Goal: Obtain resource: Download file/media

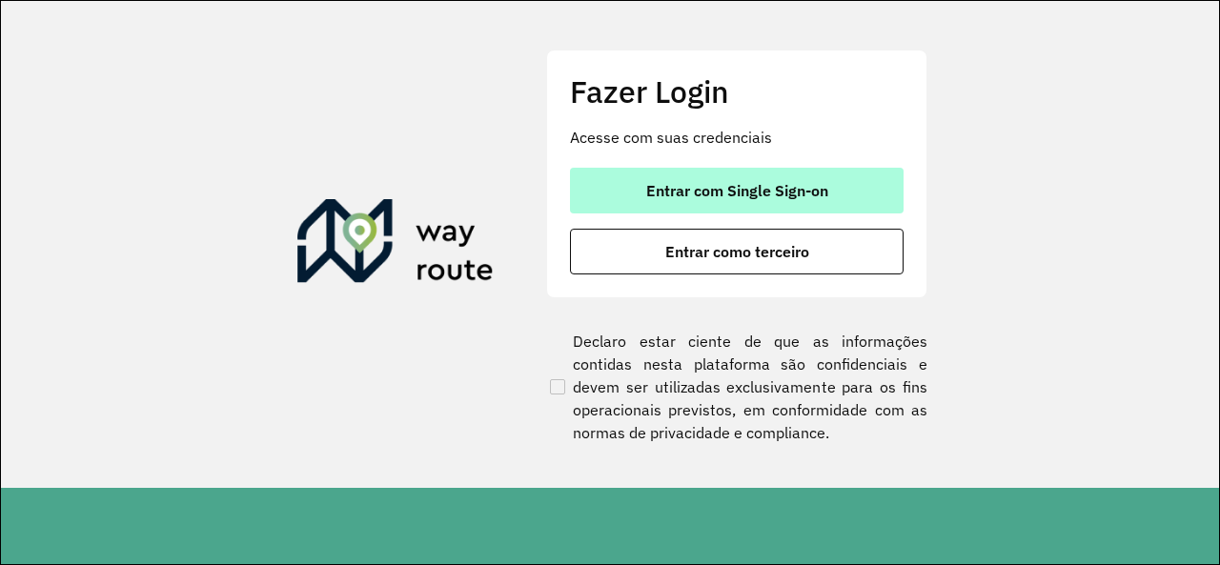
click at [772, 189] on span "Entrar com Single Sign-on" at bounding box center [737, 190] width 182 height 15
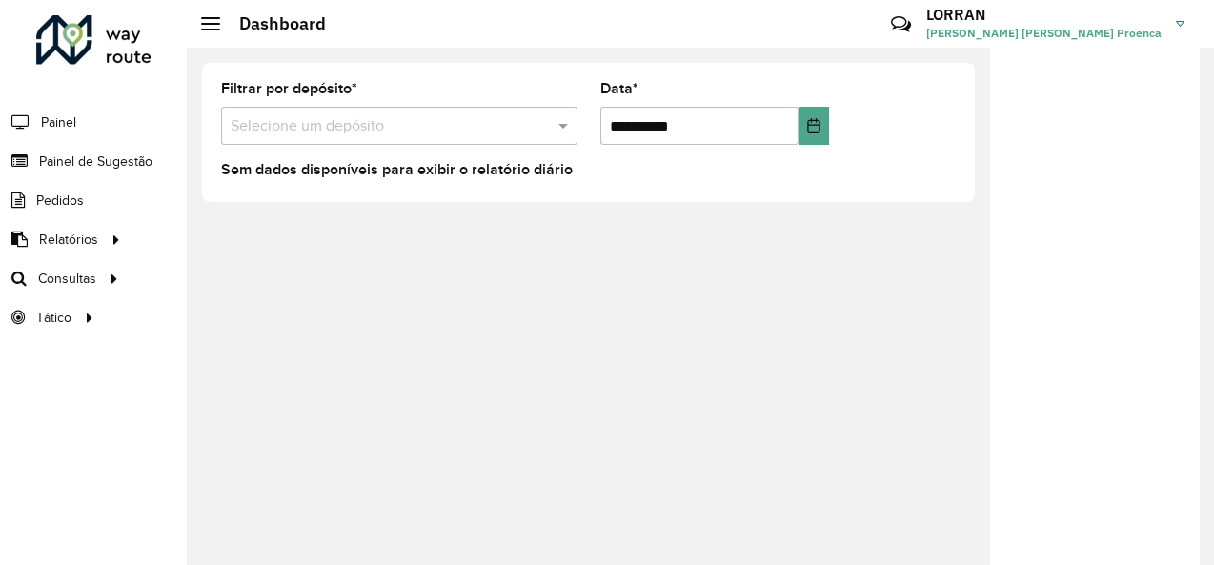
click at [370, 119] on input "text" at bounding box center [380, 126] width 299 height 23
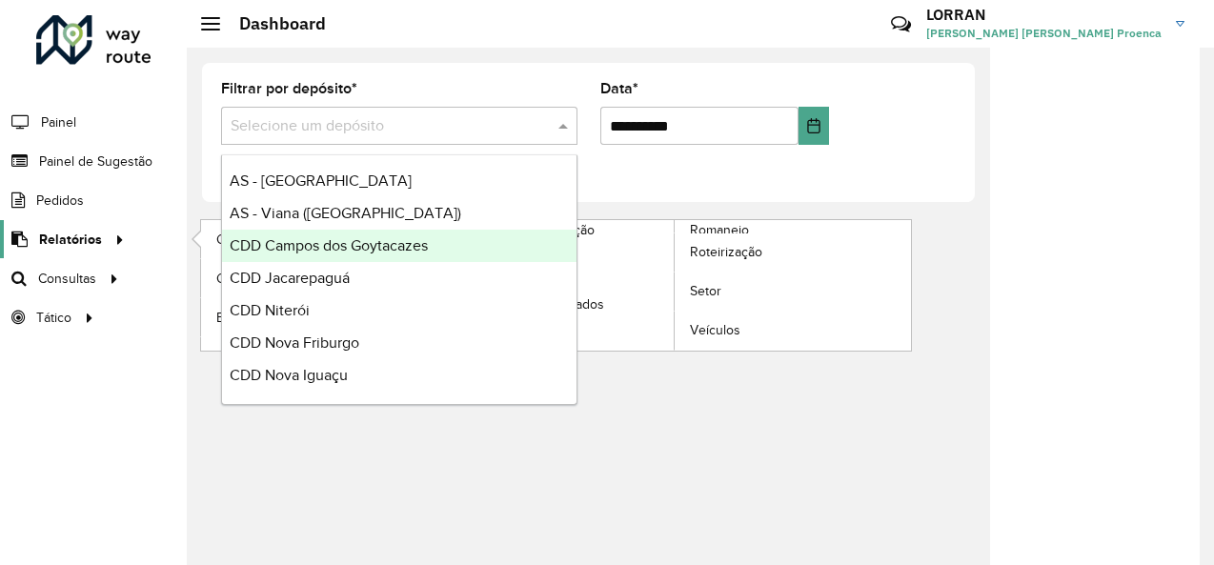
click at [97, 235] on span "Relatórios" at bounding box center [70, 240] width 63 height 20
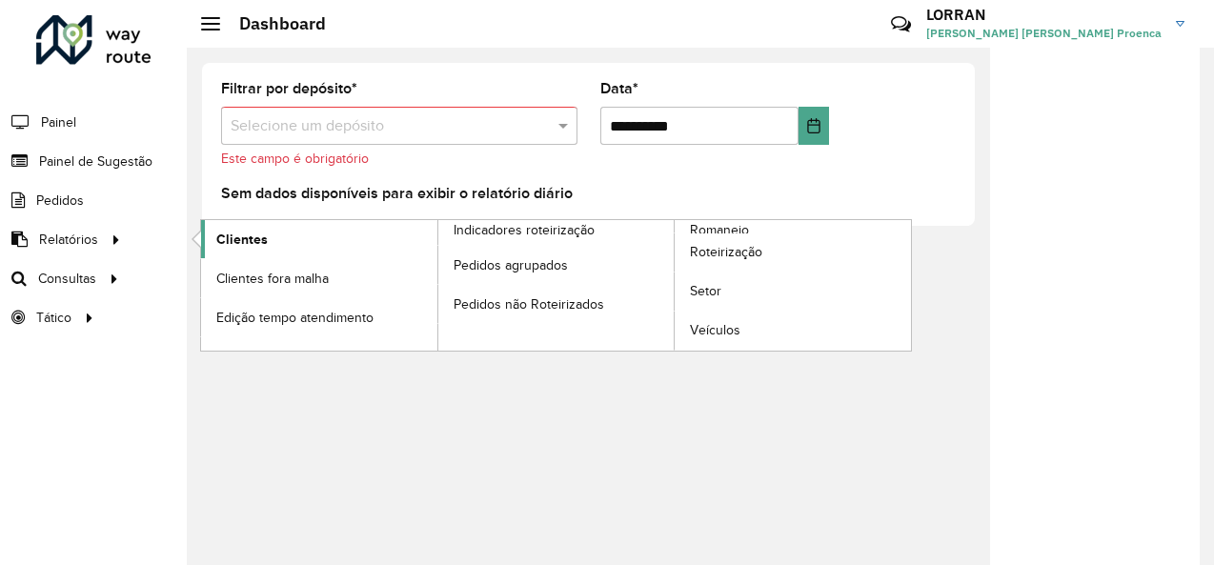
click at [265, 241] on link "Clientes" at bounding box center [319, 239] width 236 height 38
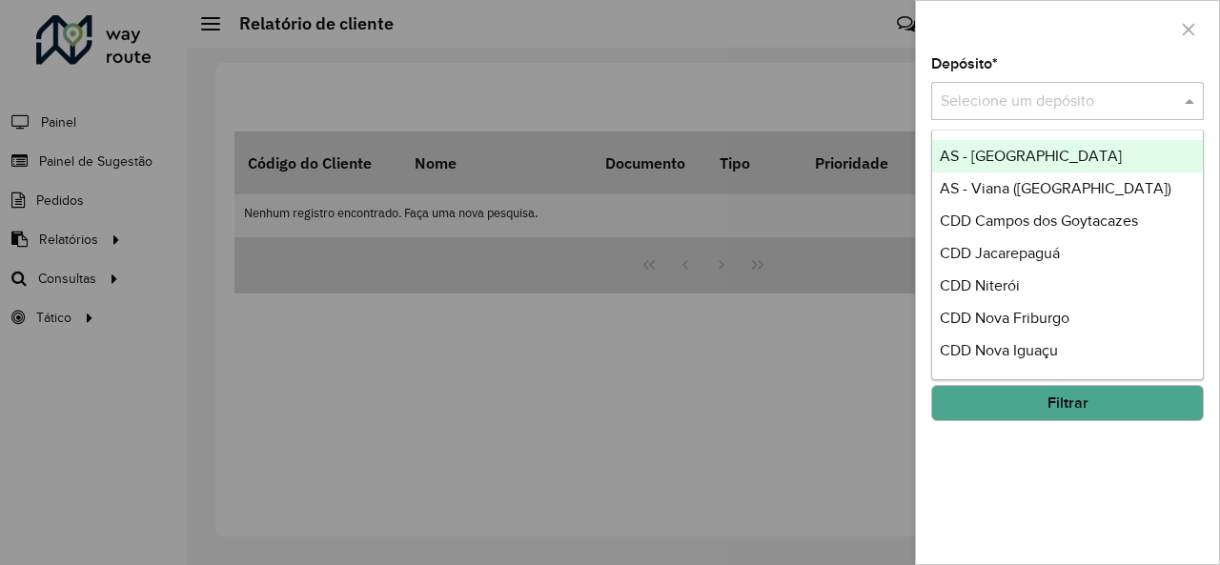
click at [1048, 111] on input "text" at bounding box center [1048, 102] width 215 height 23
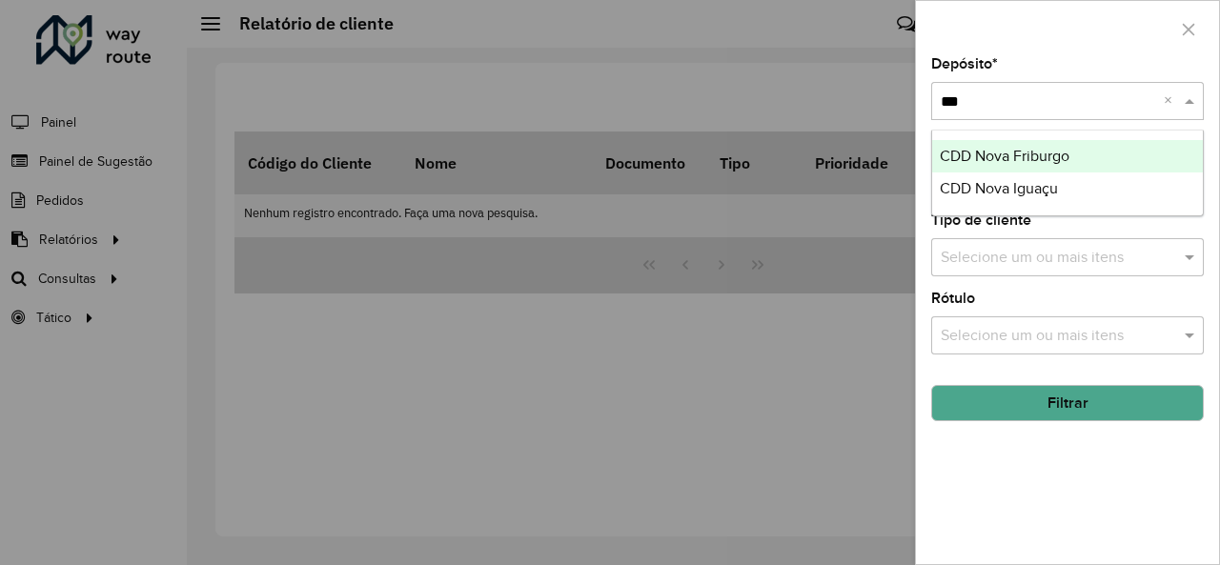
type input "****"
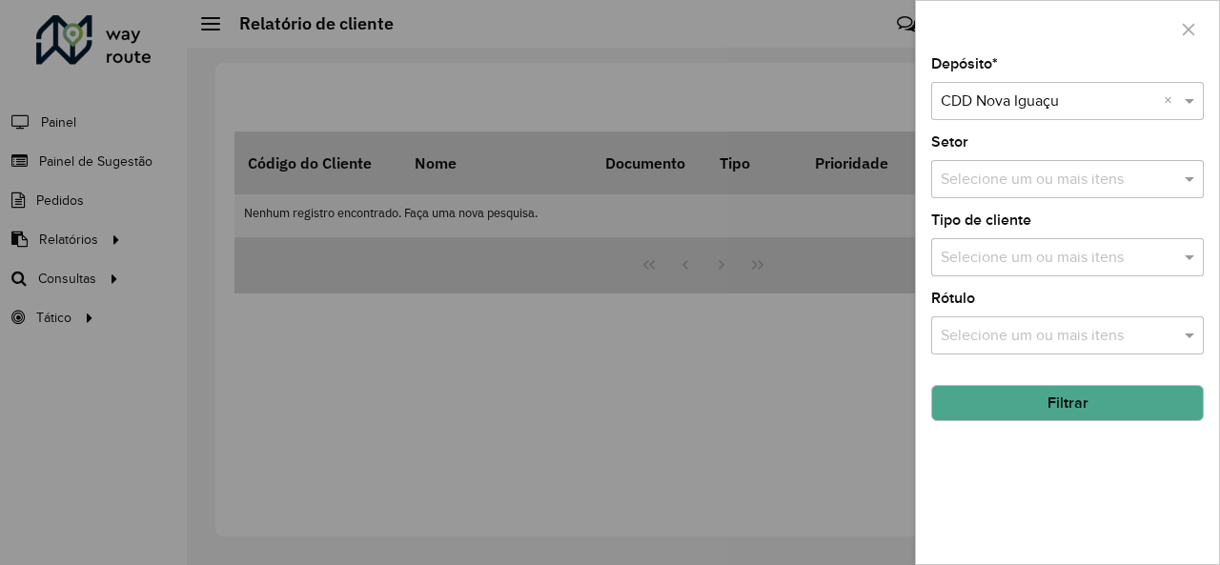
click at [1062, 400] on button "Filtrar" at bounding box center [1067, 403] width 273 height 36
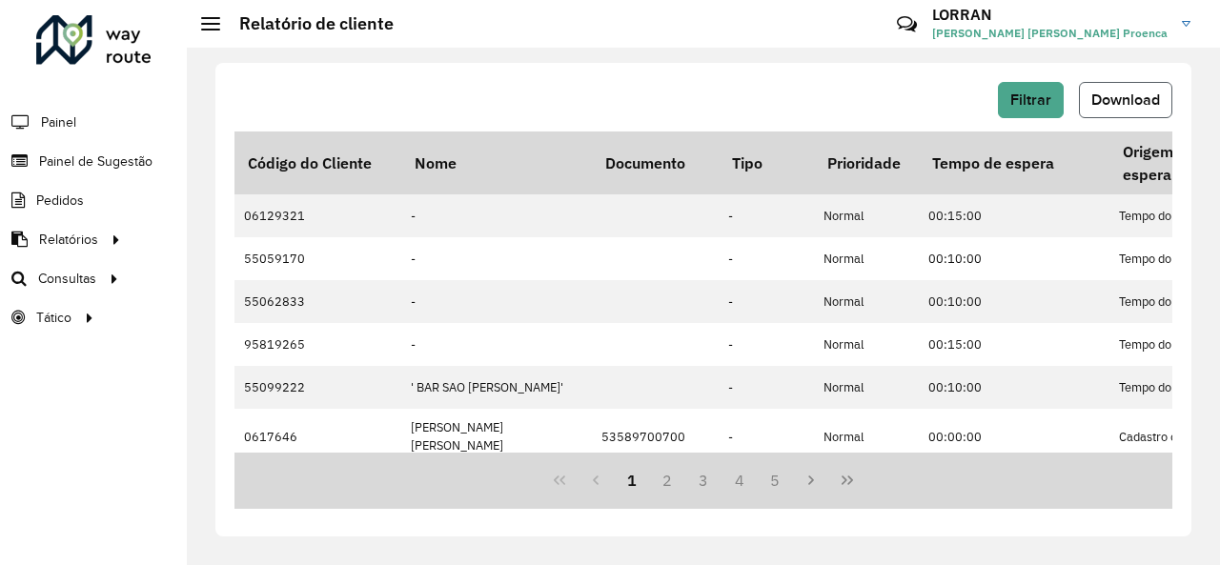
click at [1144, 100] on span "Download" at bounding box center [1125, 99] width 69 height 16
click at [711, 52] on div "Filtrar Download Código do Cliente Nome Documento Tipo Prioridade Tempo de espe…" at bounding box center [703, 306] width 1033 height 517
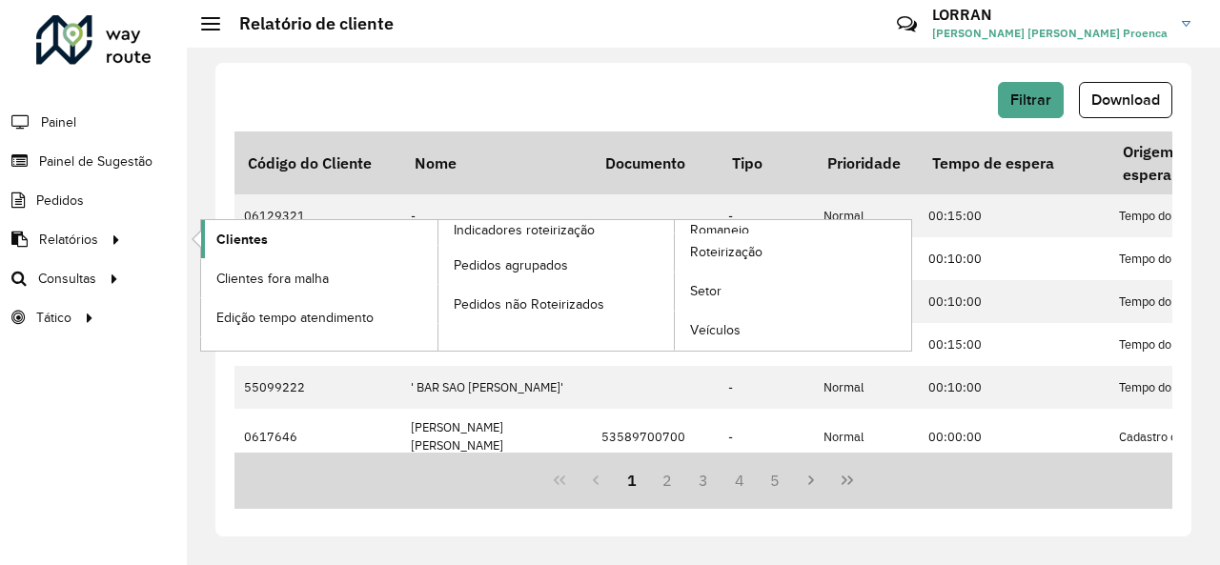
click at [238, 240] on span "Clientes" at bounding box center [241, 240] width 51 height 20
click at [254, 239] on span "Clientes" at bounding box center [241, 240] width 51 height 20
click at [243, 241] on span "Clientes" at bounding box center [241, 240] width 51 height 20
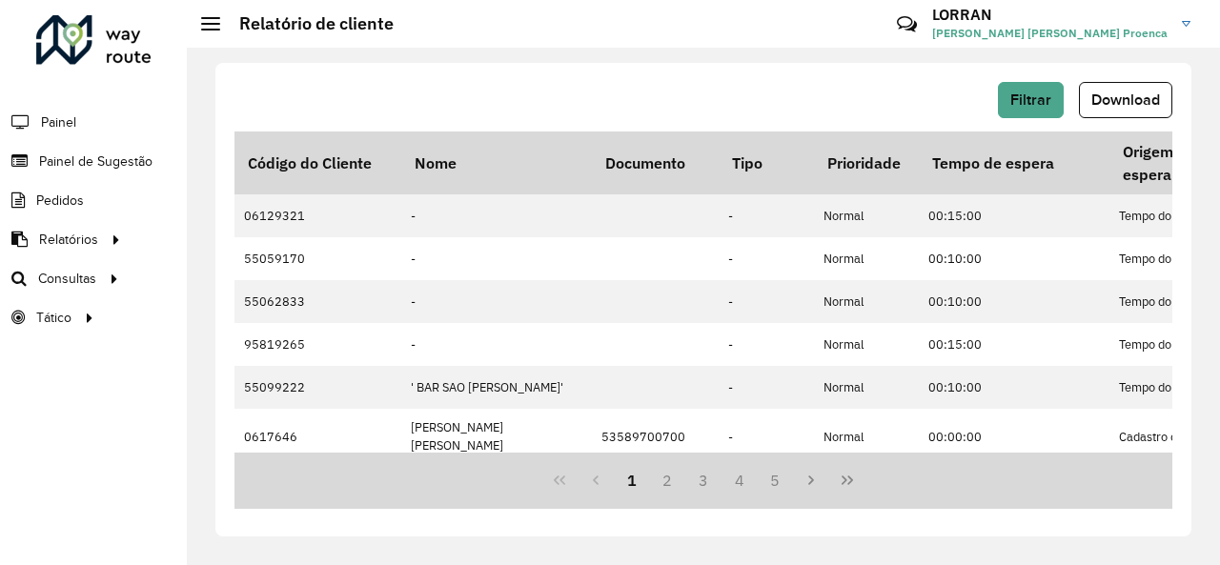
click at [917, 97] on div "Filtrar Download" at bounding box center [703, 100] width 938 height 36
click at [1009, 109] on button "Filtrar" at bounding box center [1031, 100] width 66 height 36
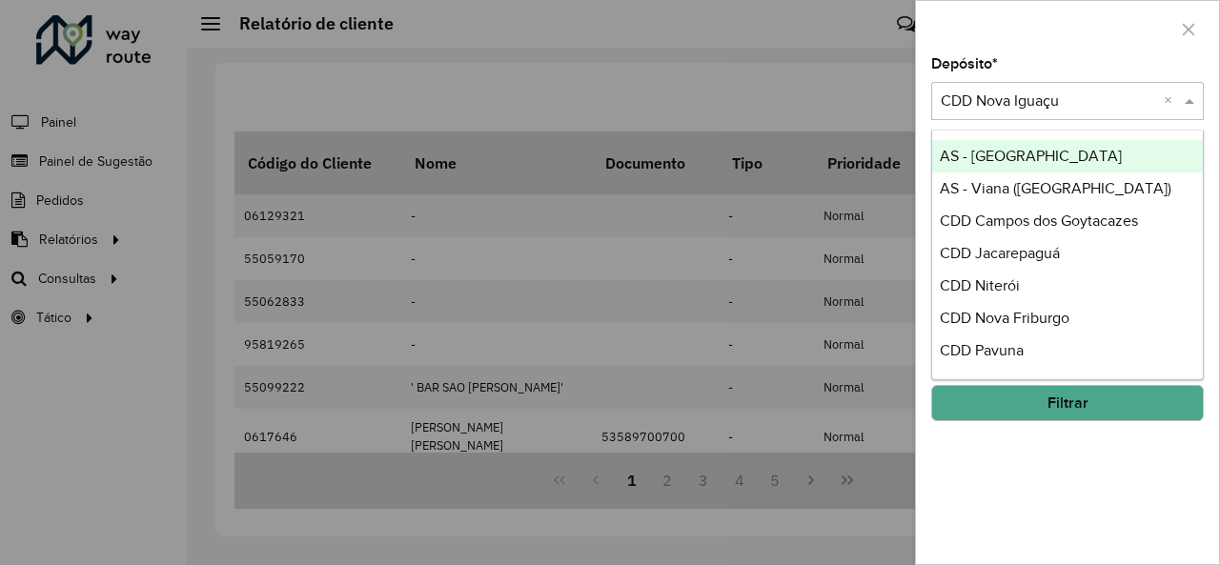
click at [1022, 111] on input "text" at bounding box center [1048, 102] width 215 height 23
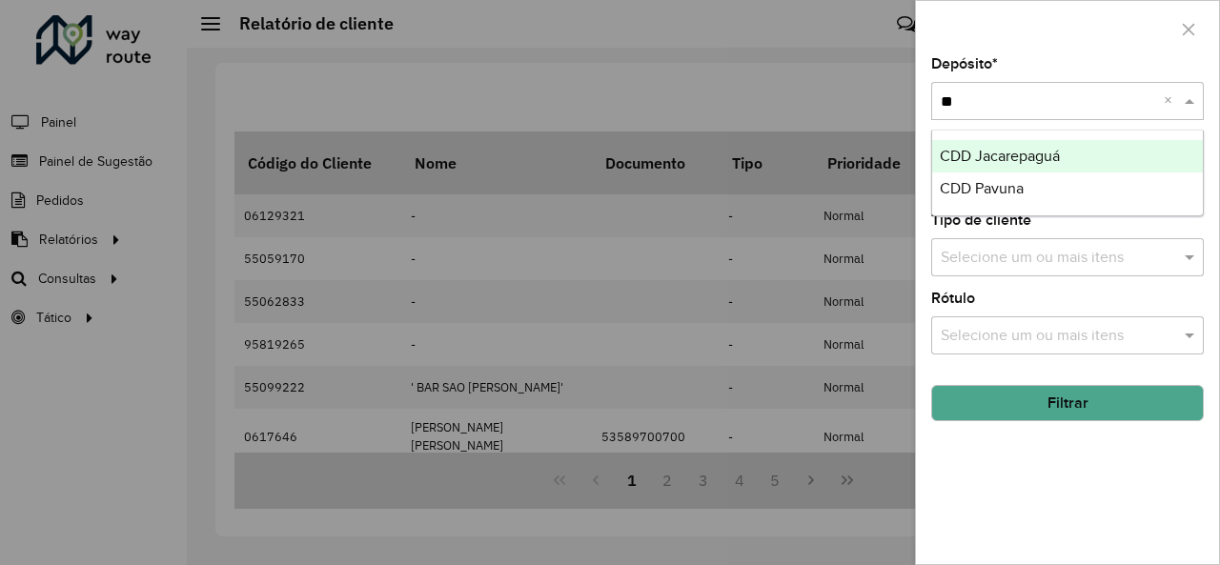
type input "***"
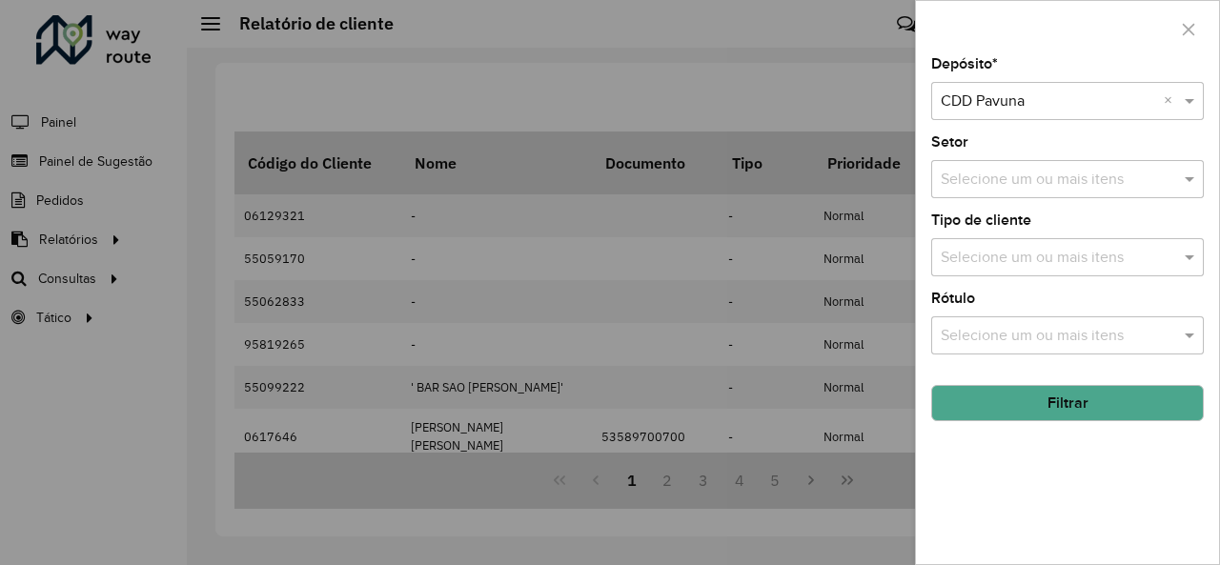
click at [1077, 407] on button "Filtrar" at bounding box center [1067, 403] width 273 height 36
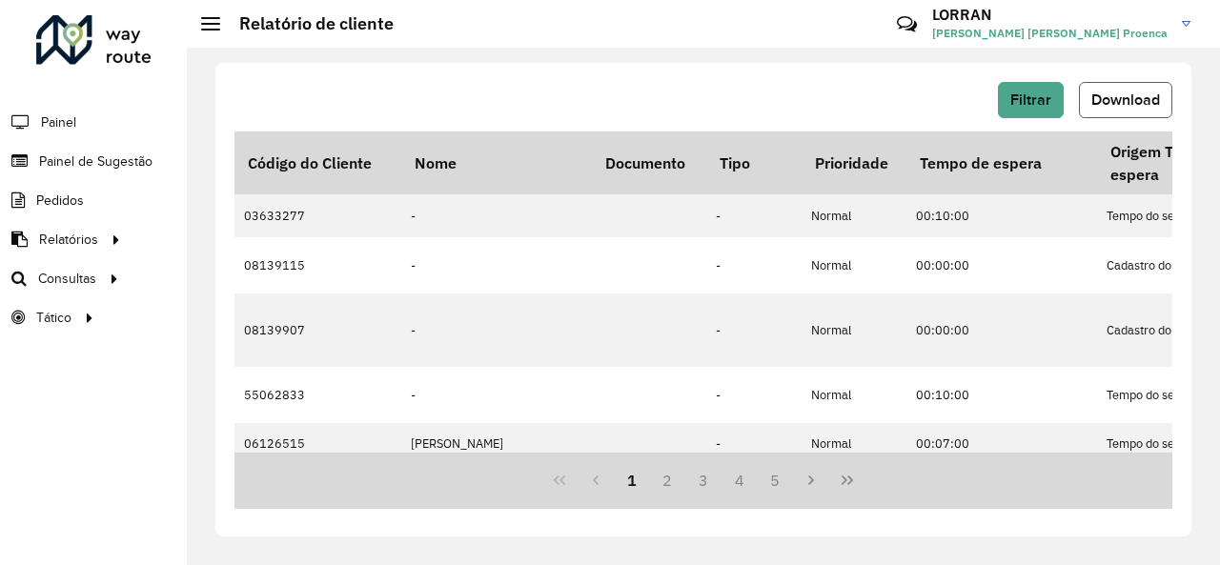
click at [1111, 102] on span "Download" at bounding box center [1125, 99] width 69 height 16
